Goal: Information Seeking & Learning: Learn about a topic

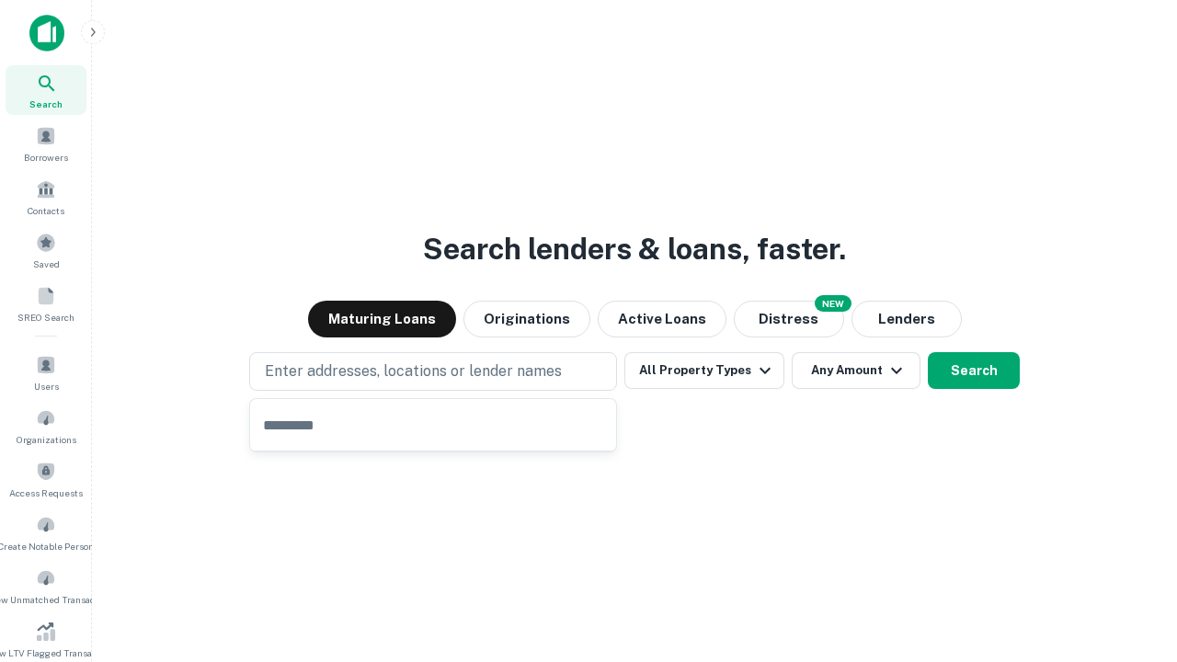
type input "**********"
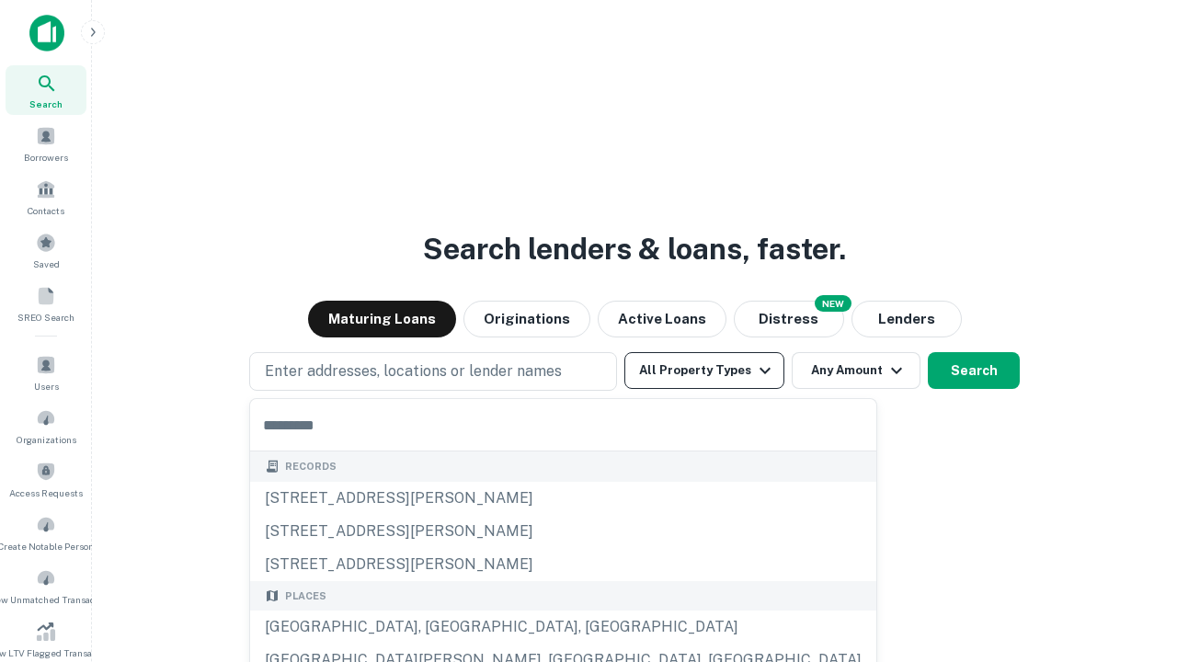
click at [704, 371] on button "All Property Types" at bounding box center [704, 370] width 160 height 37
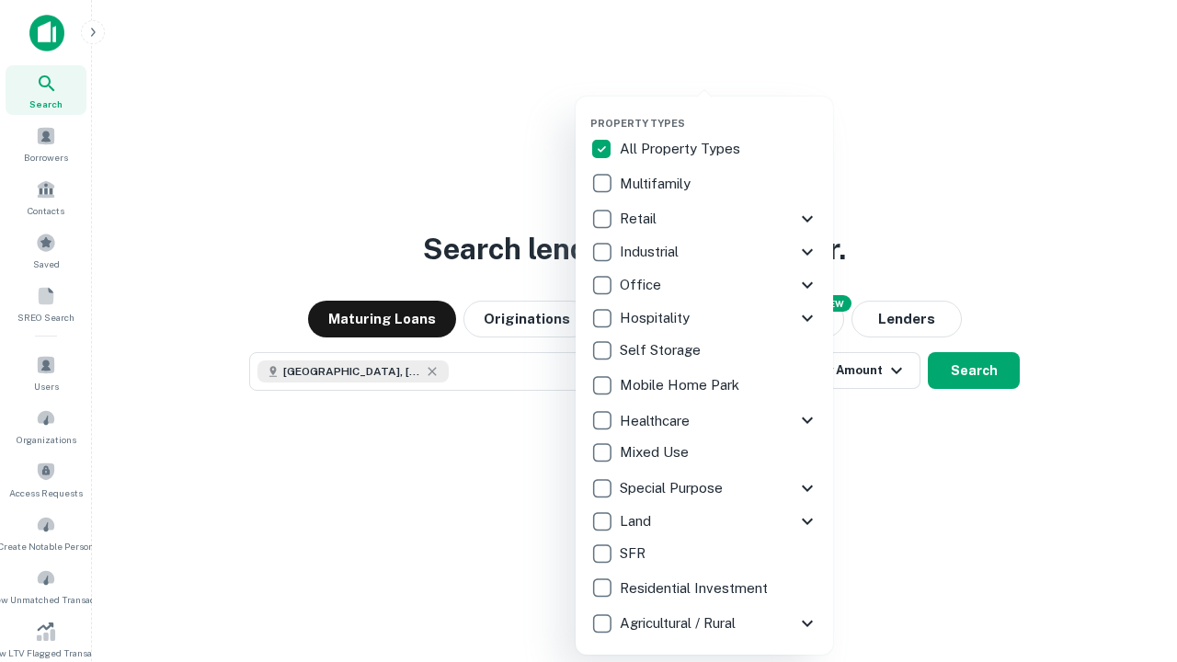
click at [719, 111] on button "button" at bounding box center [718, 111] width 257 height 1
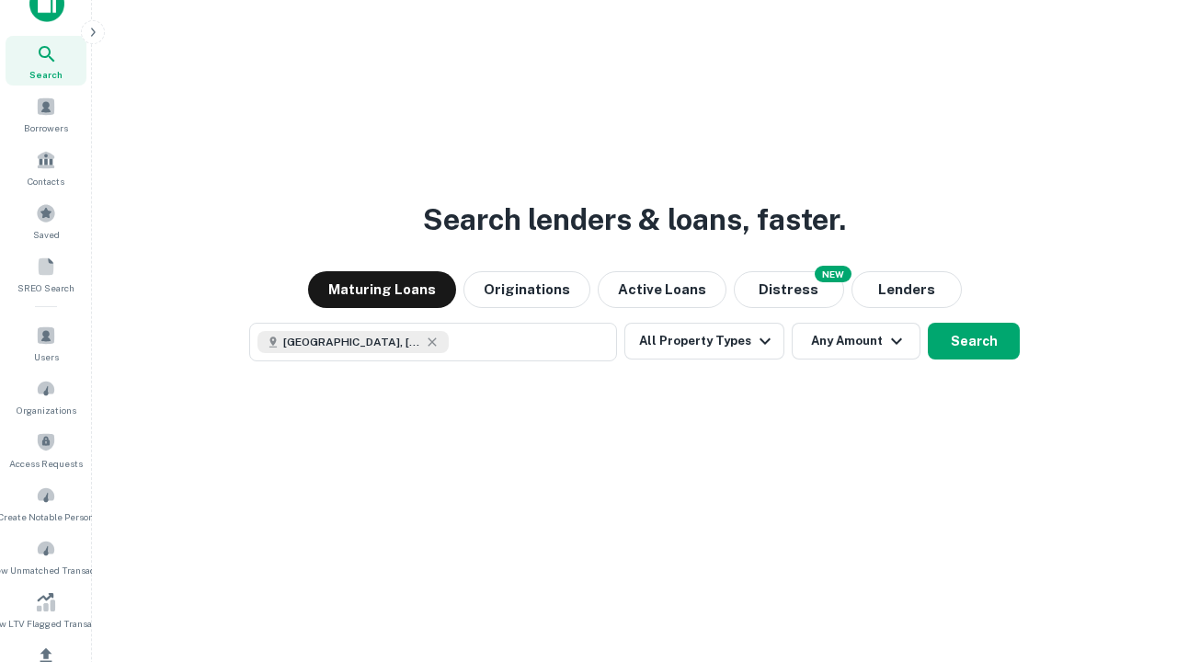
scroll to position [10, 222]
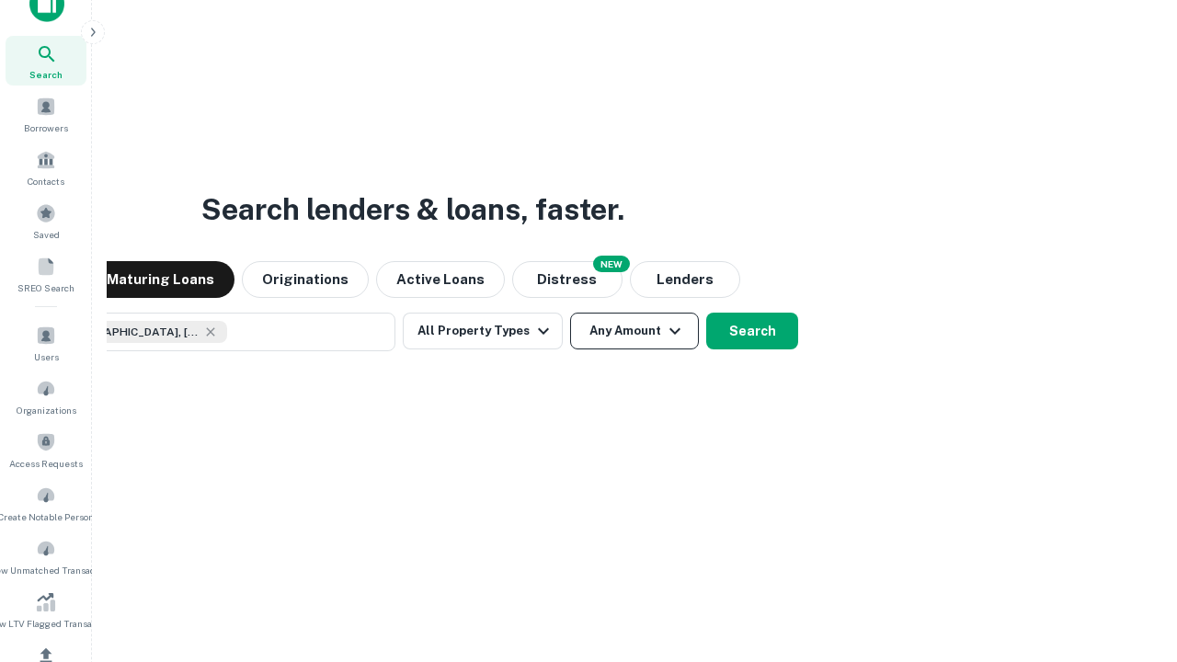
click at [570, 313] on button "Any Amount" at bounding box center [634, 331] width 129 height 37
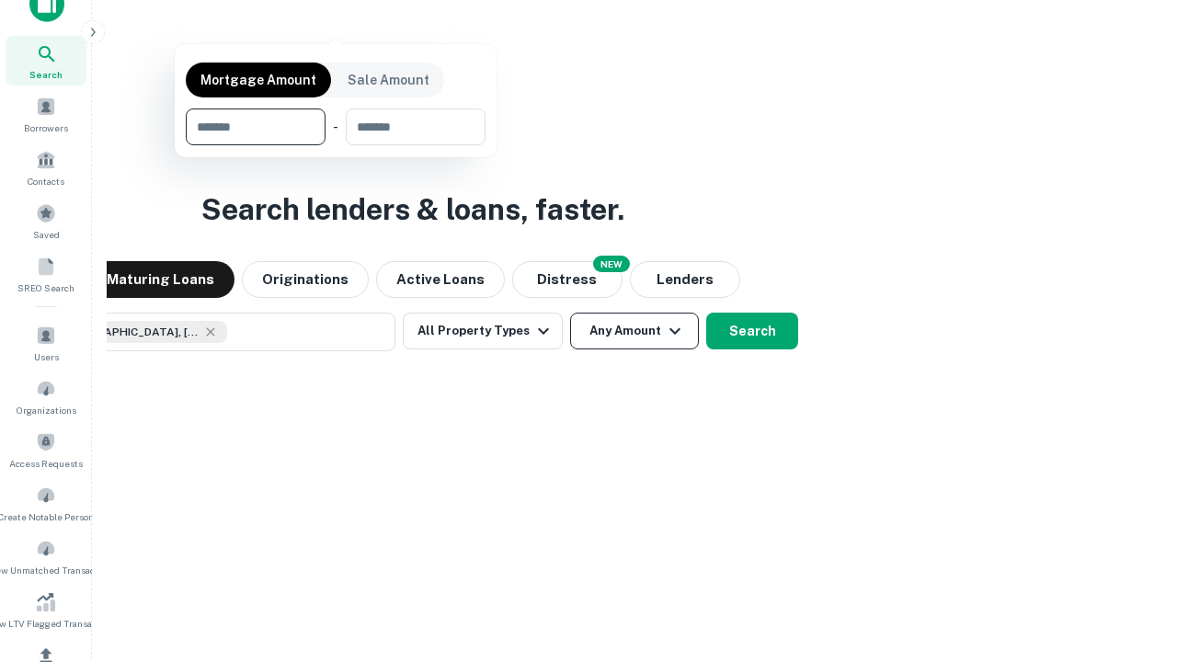
scroll to position [132, 520]
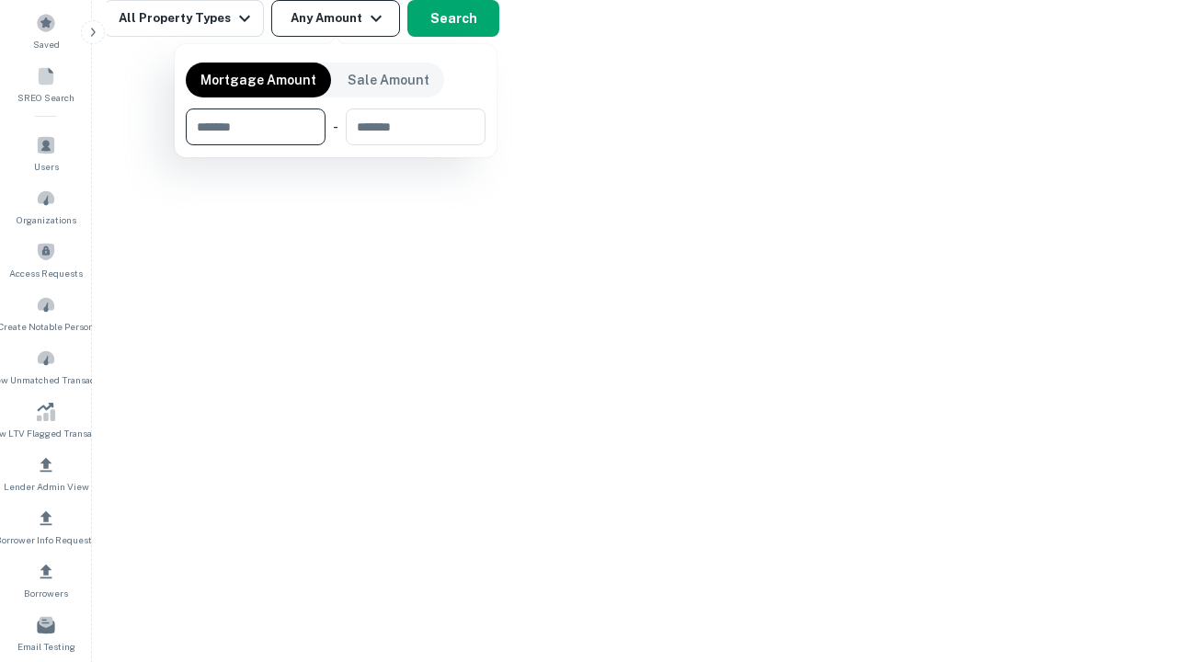
type input "*******"
click at [336, 145] on button "button" at bounding box center [336, 145] width 300 height 1
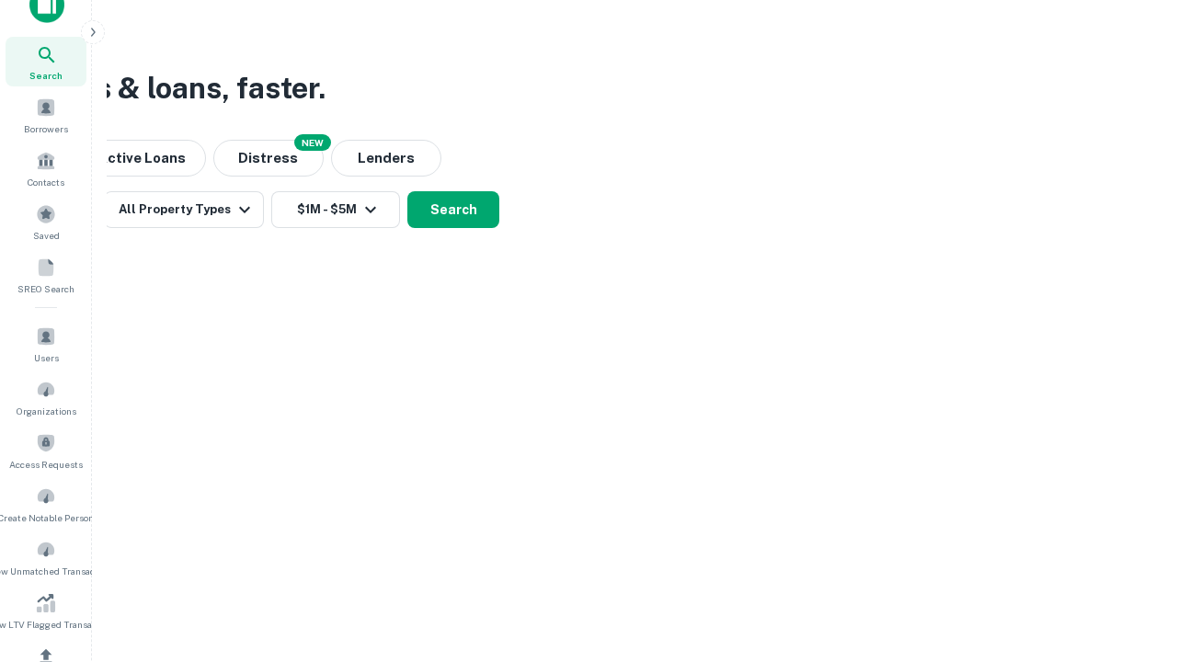
scroll to position [10, 339]
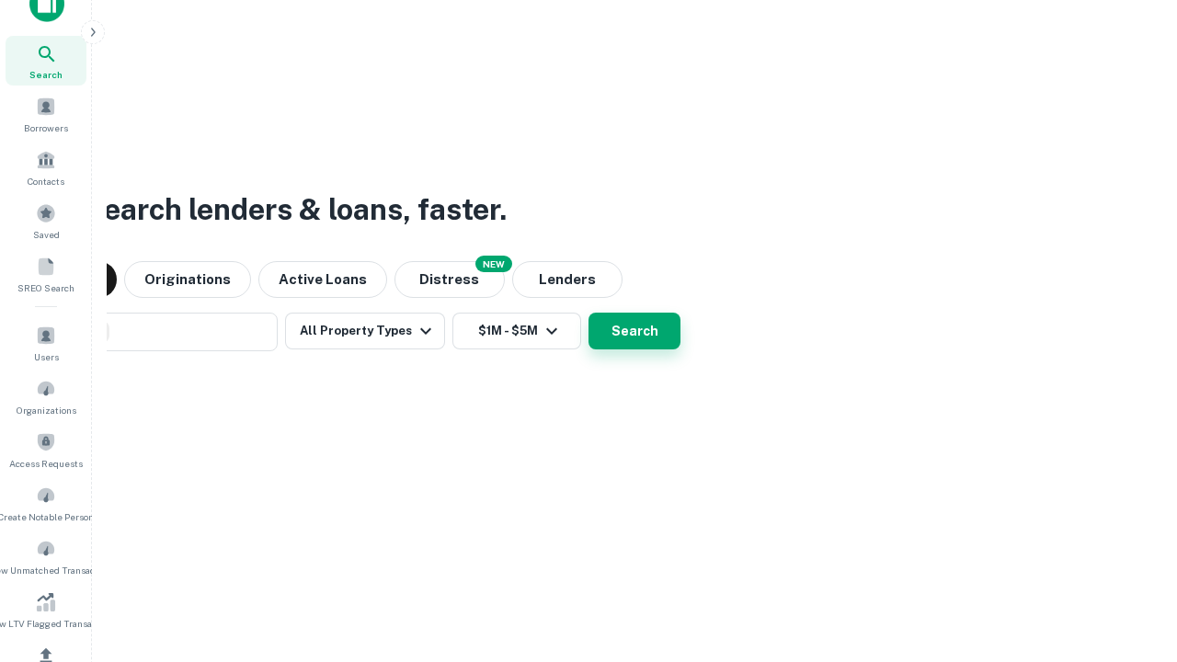
click at [588, 313] on button "Search" at bounding box center [634, 331] width 92 height 37
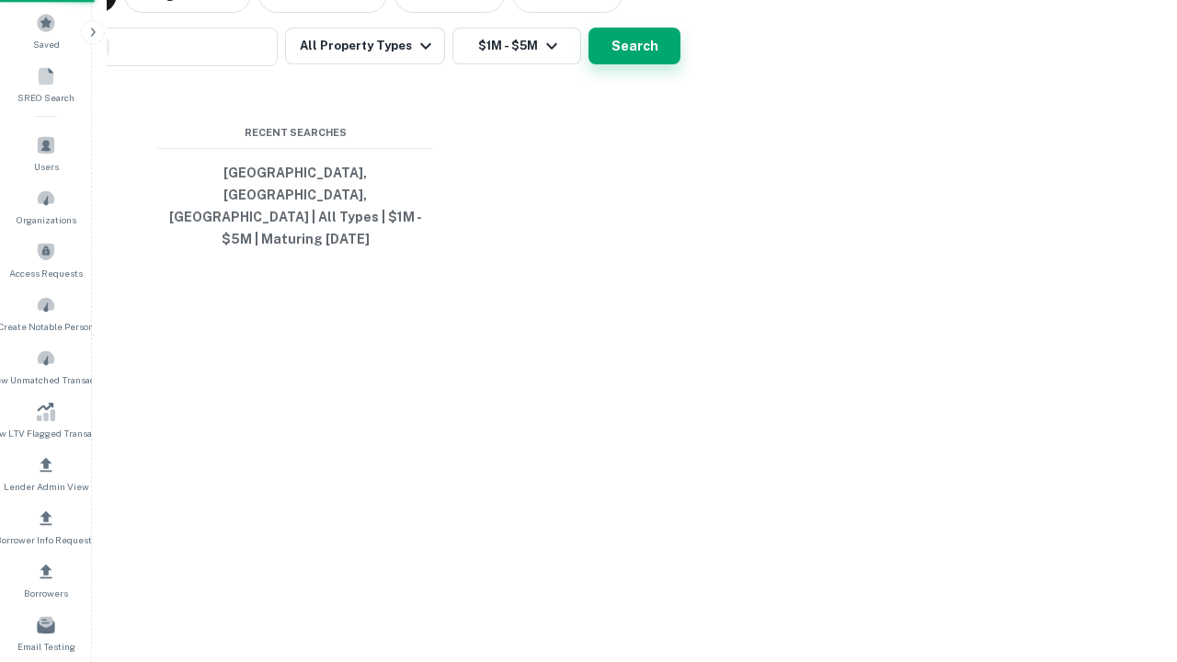
scroll to position [60, 520]
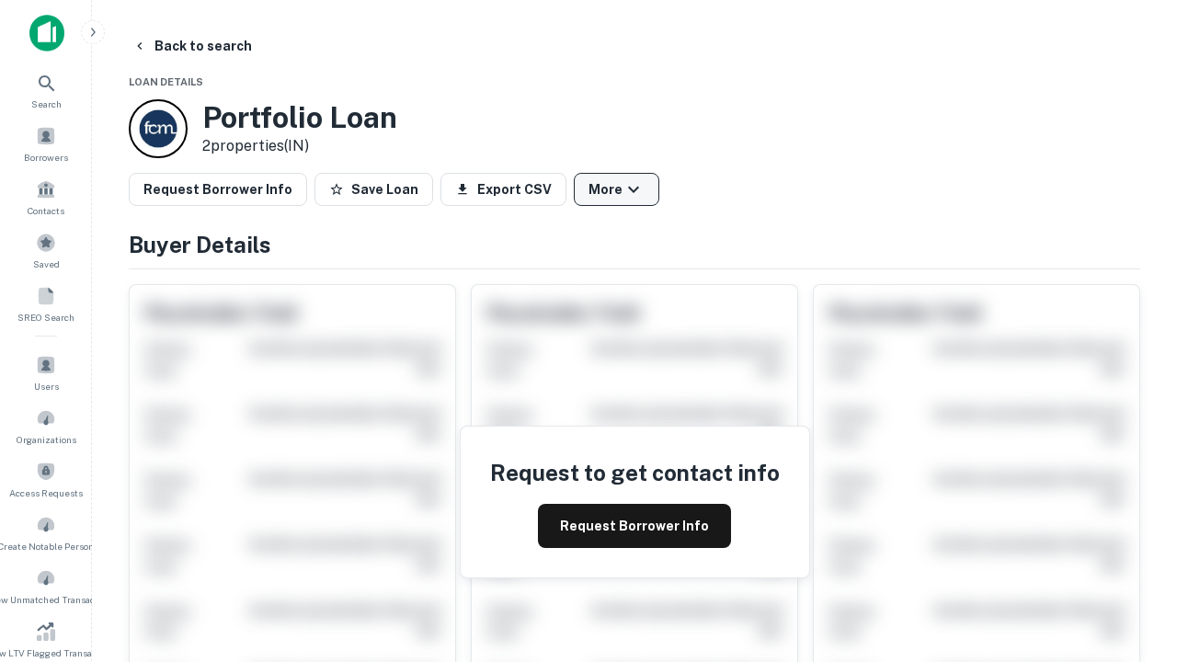
click at [616, 189] on button "More" at bounding box center [617, 189] width 86 height 33
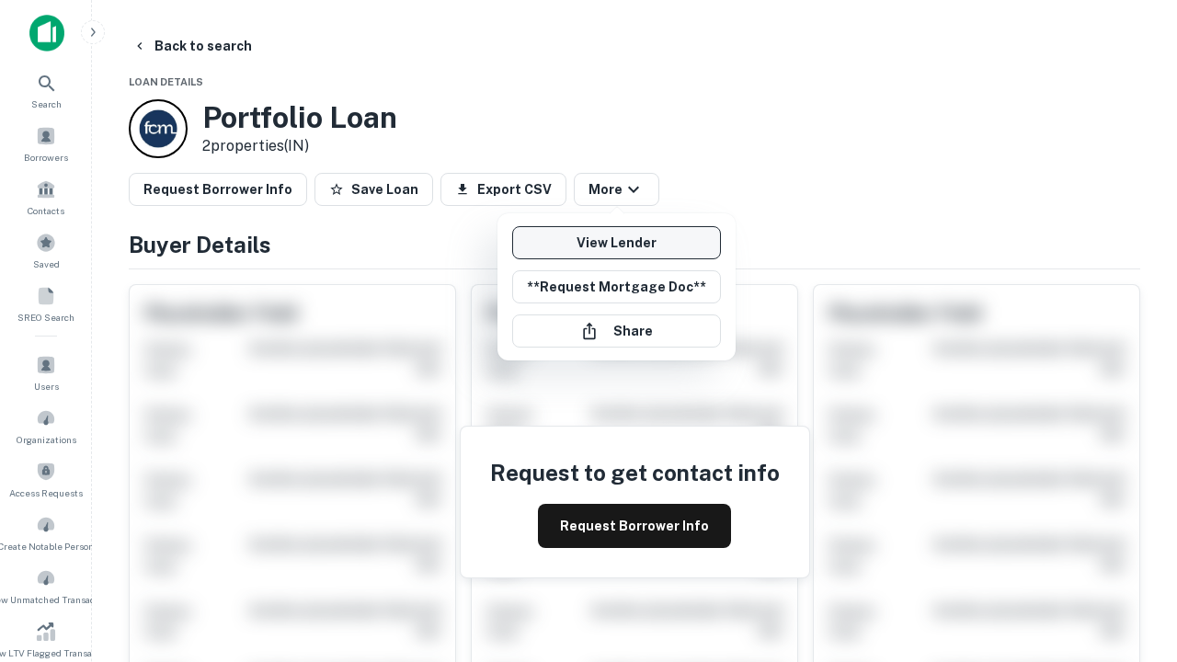
click at [616, 243] on link "View Lender" at bounding box center [616, 242] width 209 height 33
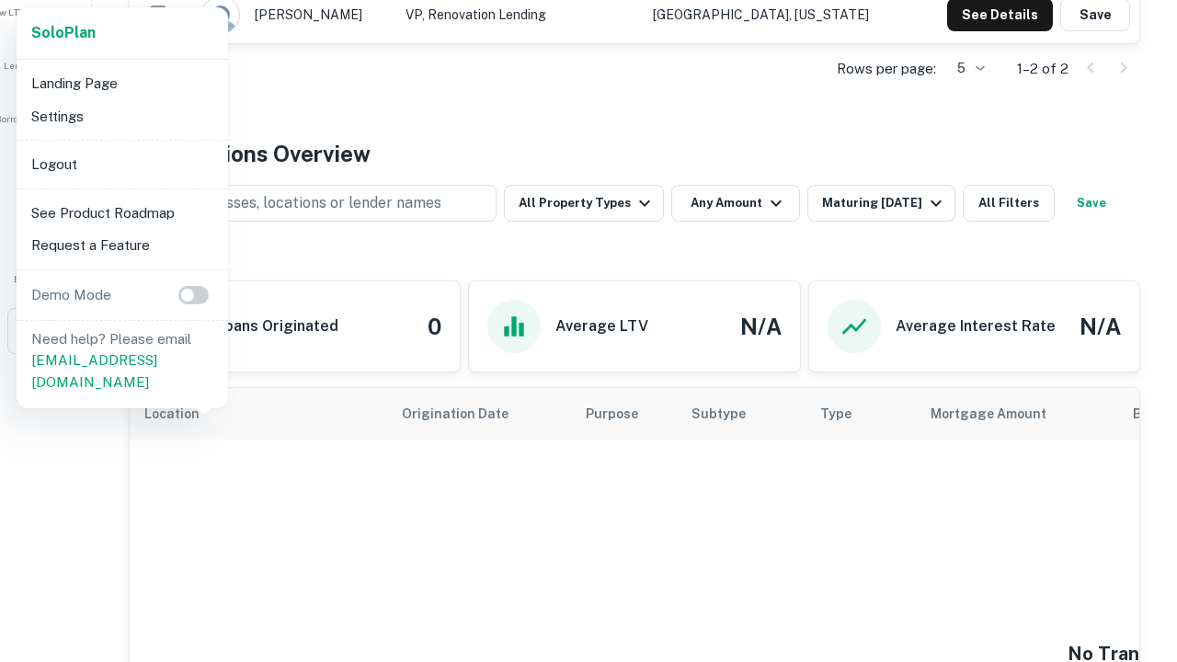
click at [121, 164] on li "Logout" at bounding box center [122, 164] width 197 height 33
